Goal: Book appointment/travel/reservation

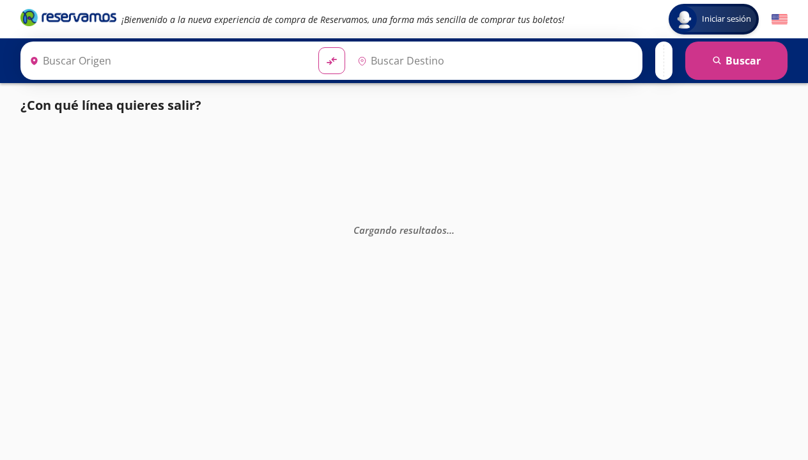
type input "[GEOGRAPHIC_DATA], [GEOGRAPHIC_DATA]"
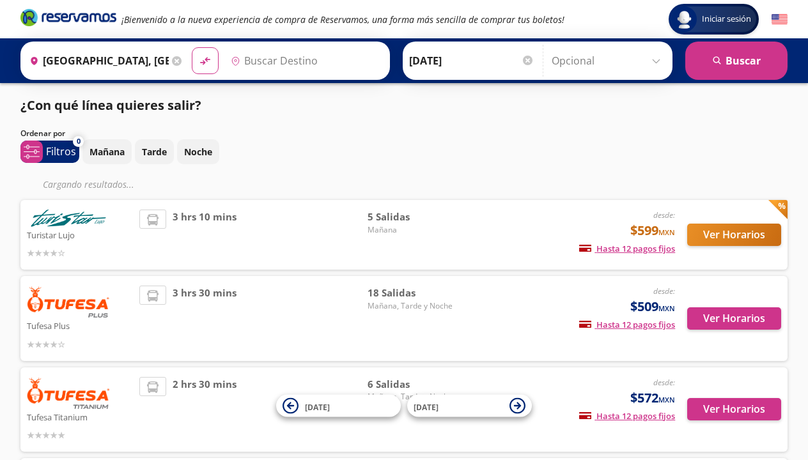
type input "Tepic, Nayarit"
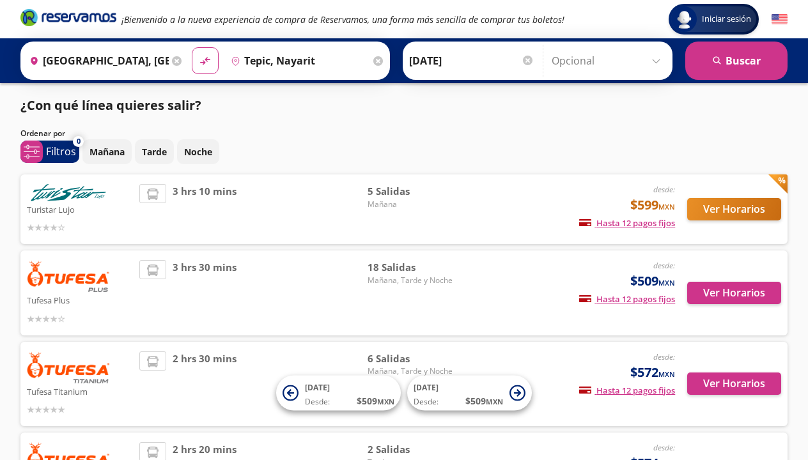
click at [726, 206] on button "Ver Horarios" at bounding box center [734, 209] width 94 height 22
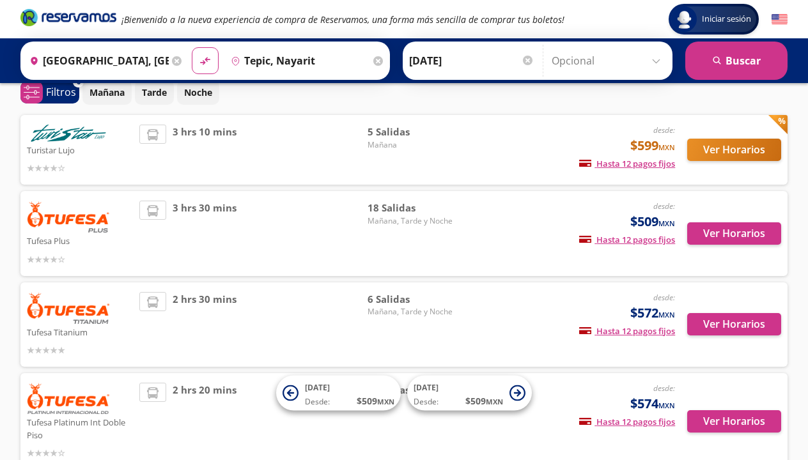
scroll to position [70, 0]
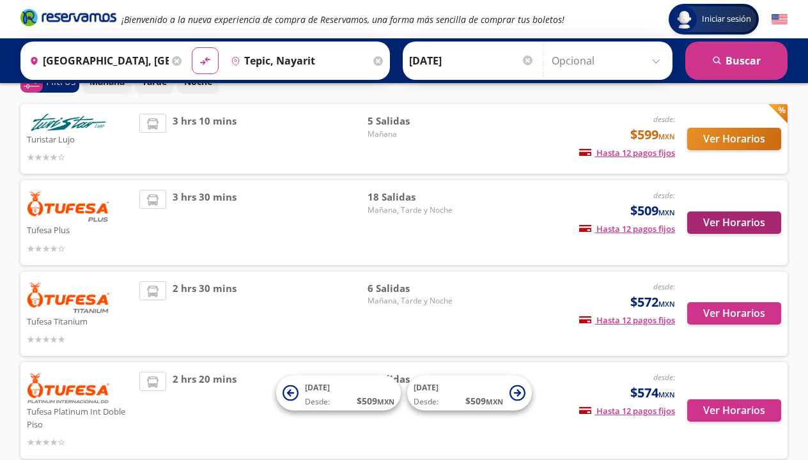
click at [748, 223] on button "Ver Horarios" at bounding box center [734, 222] width 94 height 22
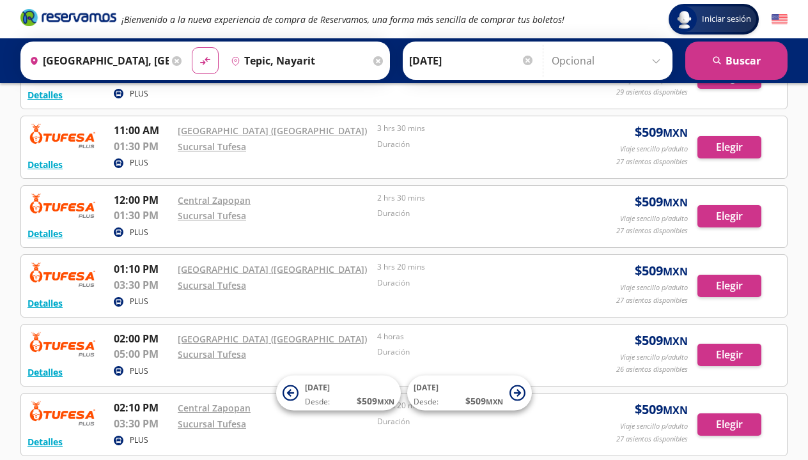
scroll to position [564, 0]
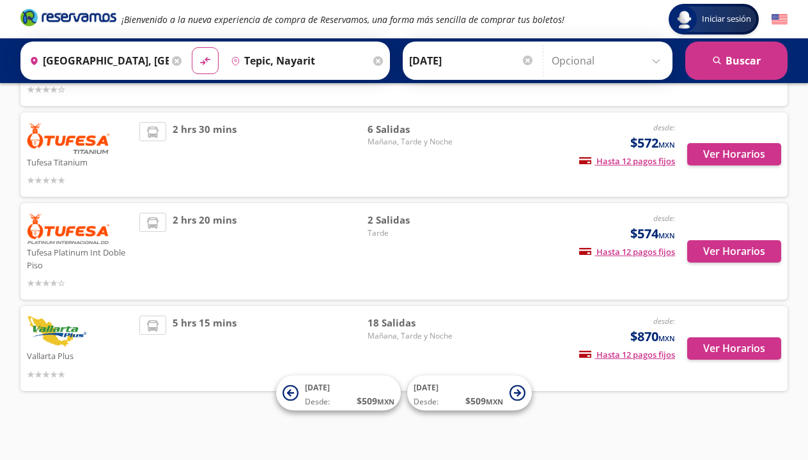
scroll to position [229, 0]
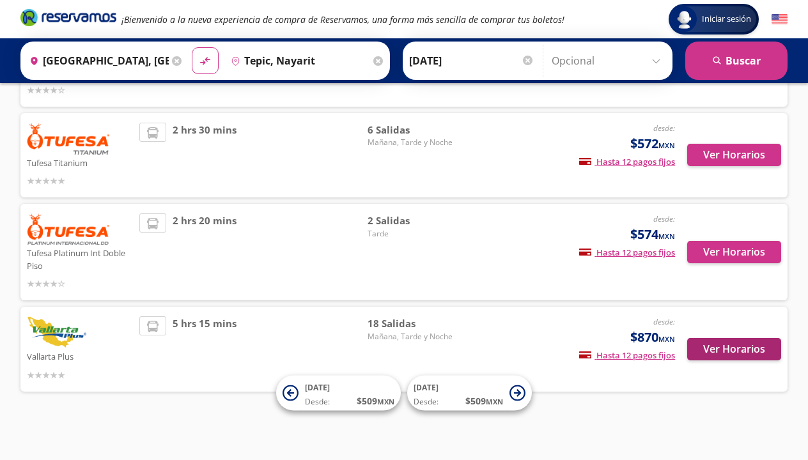
click at [714, 350] on button "Ver Horarios" at bounding box center [734, 349] width 94 height 22
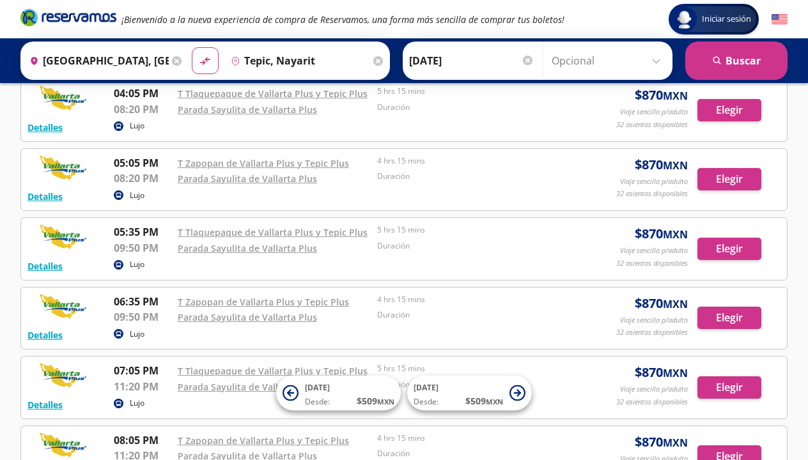
scroll to position [904, 0]
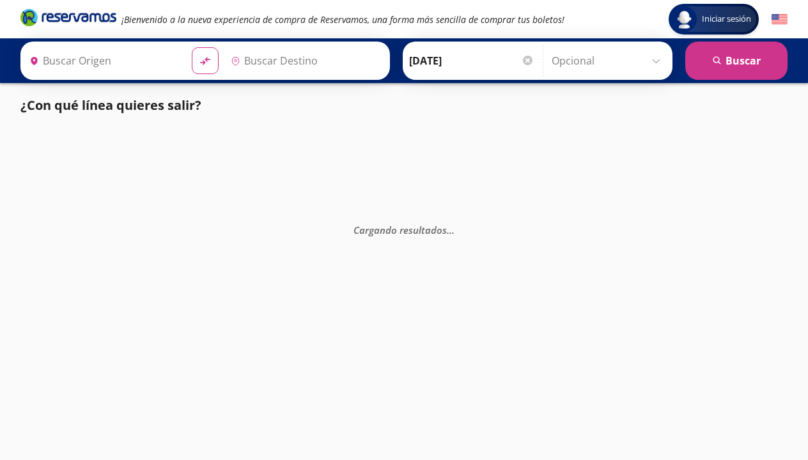
type input "[GEOGRAPHIC_DATA], [GEOGRAPHIC_DATA]"
type input "Tepic, Nayarit"
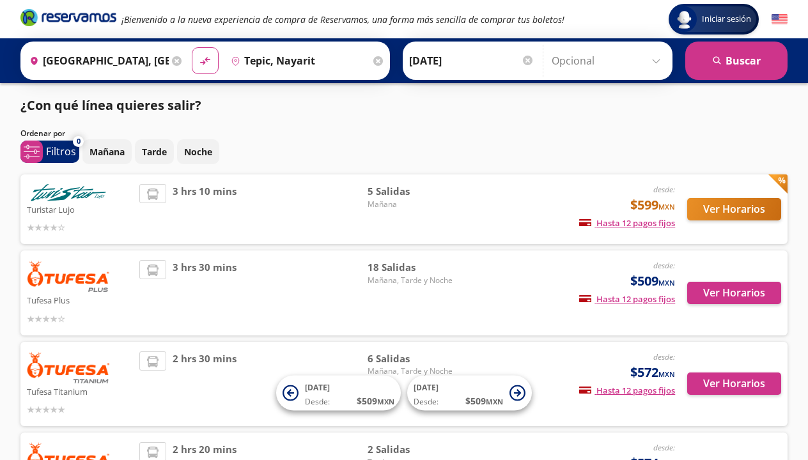
click at [718, 212] on button "Ver Horarios" at bounding box center [734, 209] width 94 height 22
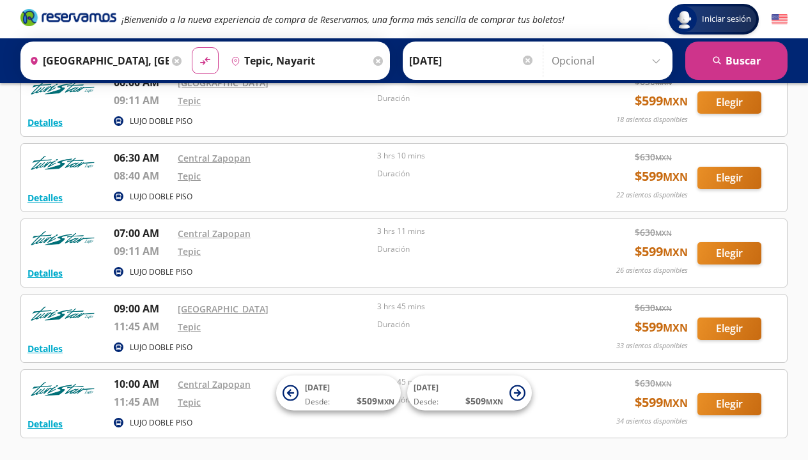
scroll to position [115, 0]
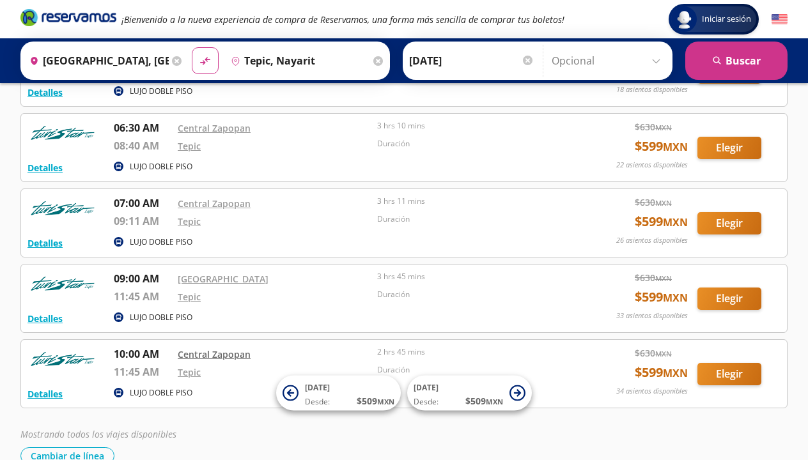
click at [234, 355] on link "Central Zapopan" at bounding box center [214, 354] width 73 height 12
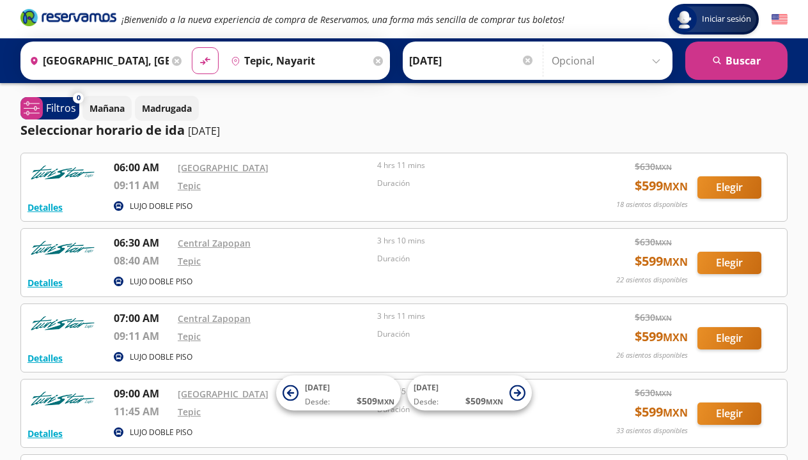
scroll to position [0, 0]
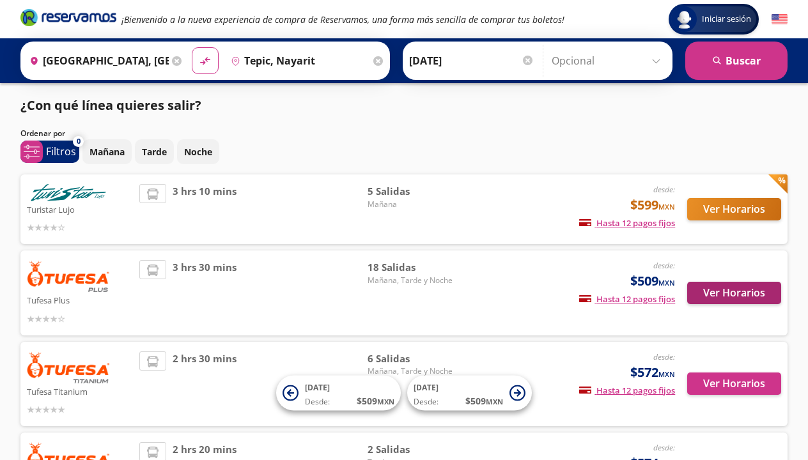
click at [721, 289] on button "Ver Horarios" at bounding box center [734, 293] width 94 height 22
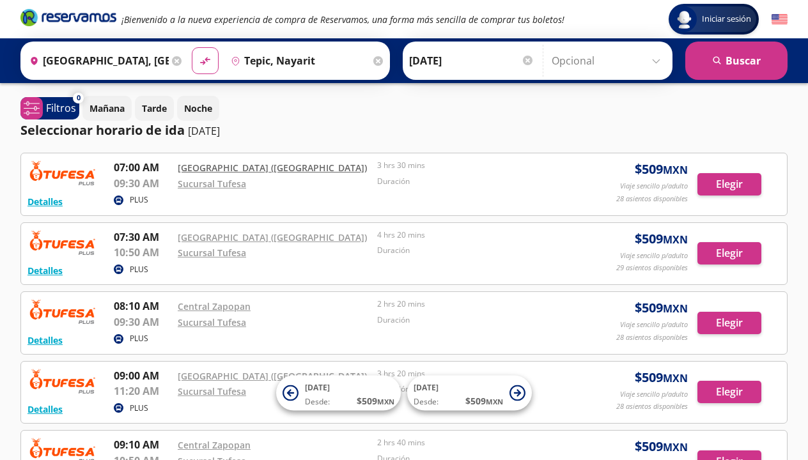
click at [233, 168] on link "[GEOGRAPHIC_DATA] ([GEOGRAPHIC_DATA])" at bounding box center [272, 168] width 189 height 12
click at [286, 237] on link "[GEOGRAPHIC_DATA] ([GEOGRAPHIC_DATA])" at bounding box center [272, 237] width 189 height 12
